Goal: Use online tool/utility: Use online tool/utility

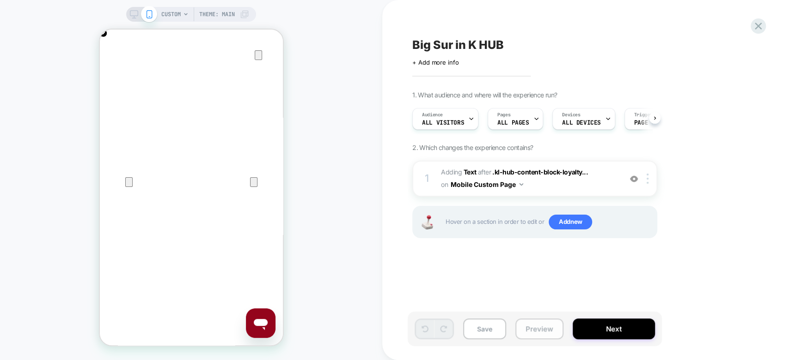
click at [535, 334] on button "Preview" at bounding box center [539, 329] width 48 height 21
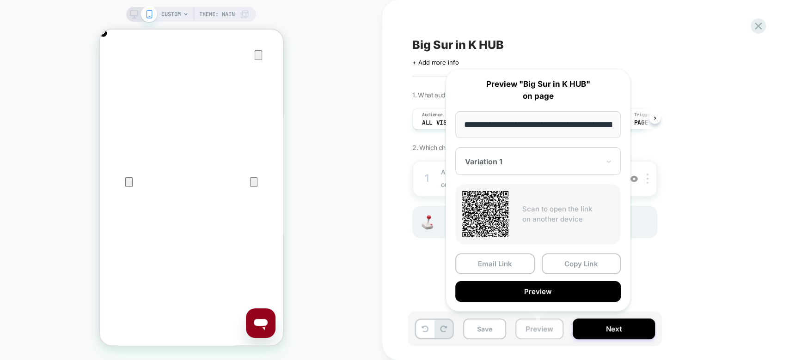
scroll to position [0, 60]
click at [577, 266] on button "Copy Link" at bounding box center [580, 264] width 79 height 21
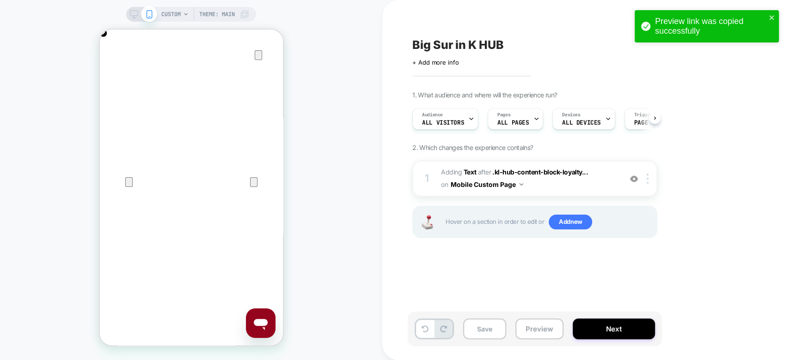
scroll to position [0, 183]
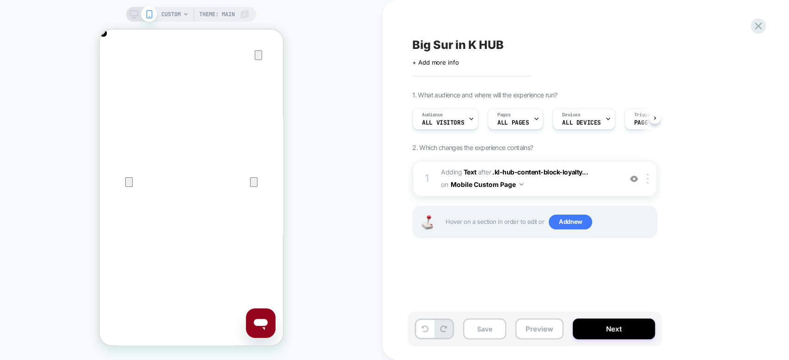
click at [487, 187] on button "Mobile Custom Page" at bounding box center [486, 184] width 73 height 13
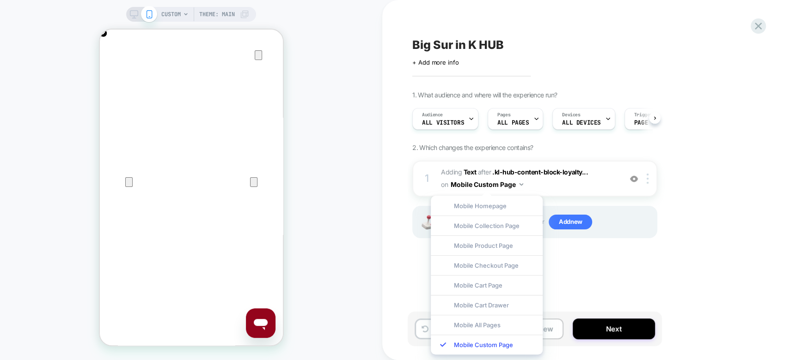
scroll to position [0, 366]
click at [386, 105] on div "Big Sur in K HUB Click to edit experience details + Add more info 1. What audie…" at bounding box center [585, 180] width 407 height 360
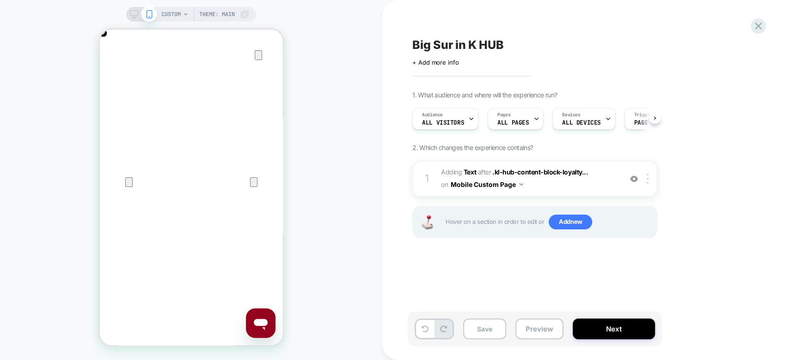
scroll to position [0, 183]
